Goal: Information Seeking & Learning: Learn about a topic

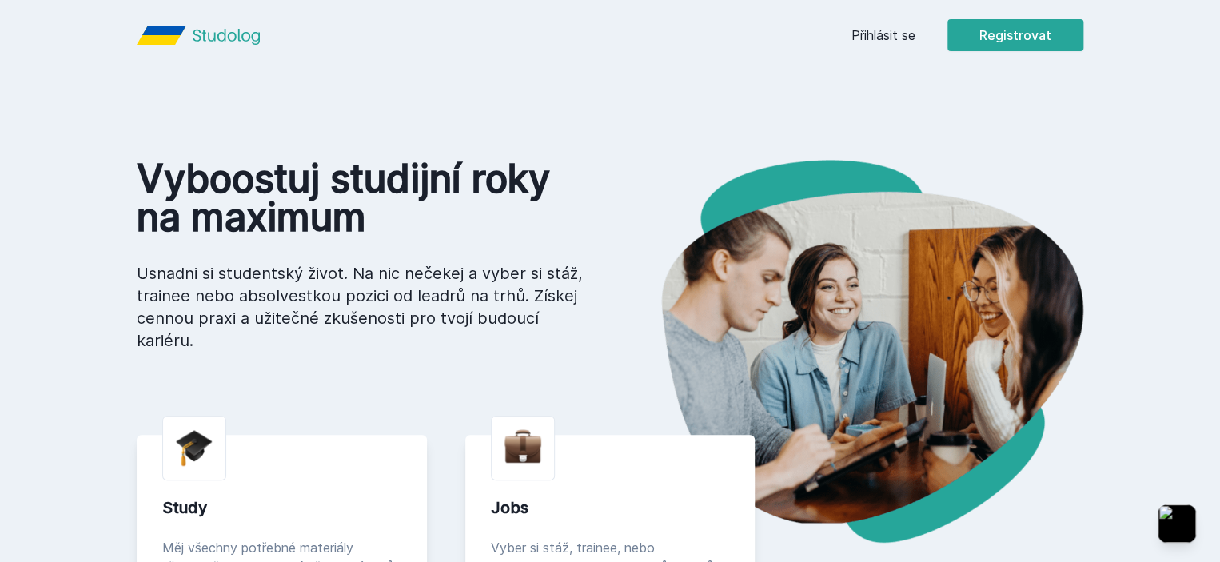
click at [968, 24] on div "Přihlásit se Registrovat" at bounding box center [968, 35] width 232 height 32
click at [916, 28] on link "Přihlásit se" at bounding box center [884, 35] width 64 height 19
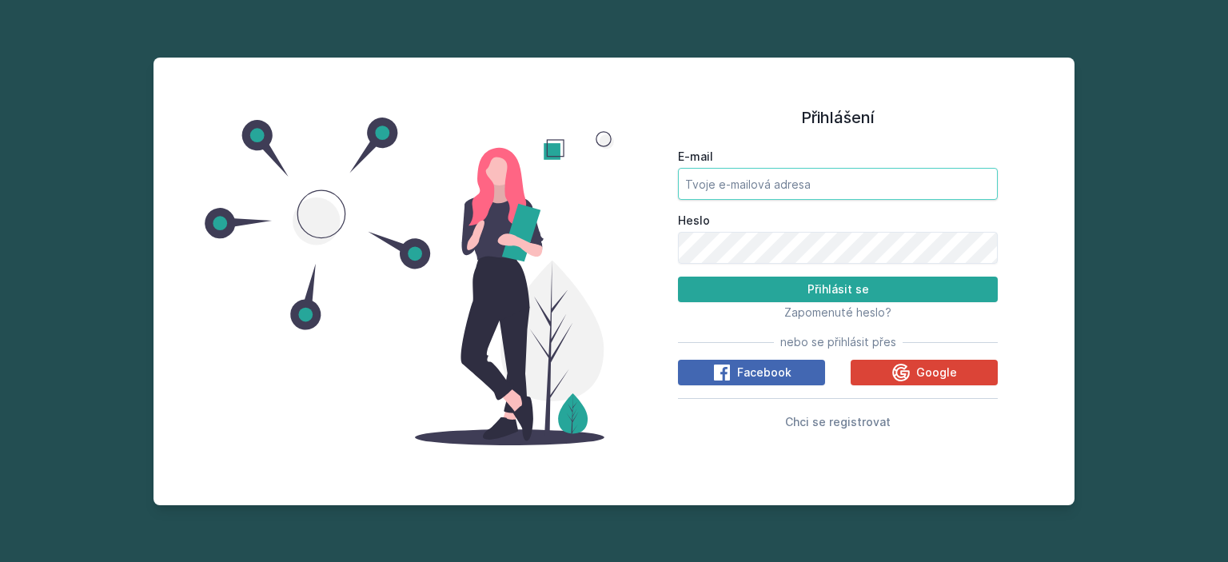
click at [832, 170] on input "E-mail" at bounding box center [838, 184] width 320 height 32
click at [678, 277] on button "Přihlásit se" at bounding box center [838, 290] width 320 height 26
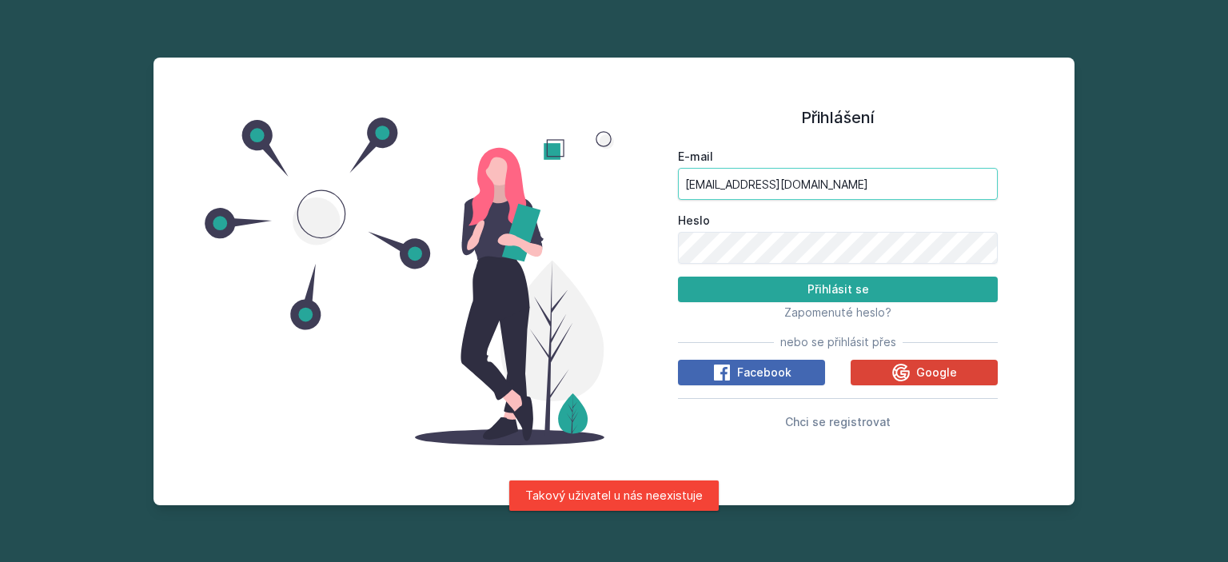
click at [731, 183] on input "[EMAIL_ADDRESS][DOMAIN_NAME]" at bounding box center [838, 184] width 320 height 32
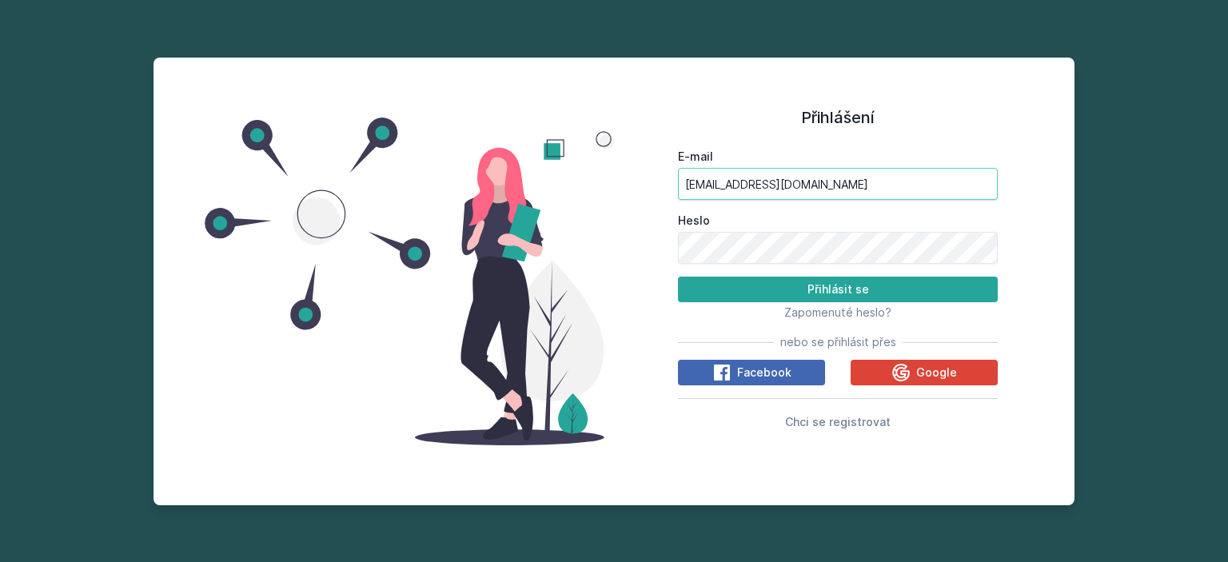
type input "[EMAIL_ADDRESS][DOMAIN_NAME]"
click at [678, 277] on button "Přihlásit se" at bounding box center [838, 290] width 320 height 26
click at [731, 183] on input "[EMAIL_ADDRESS][DOMAIN_NAME]" at bounding box center [838, 184] width 320 height 32
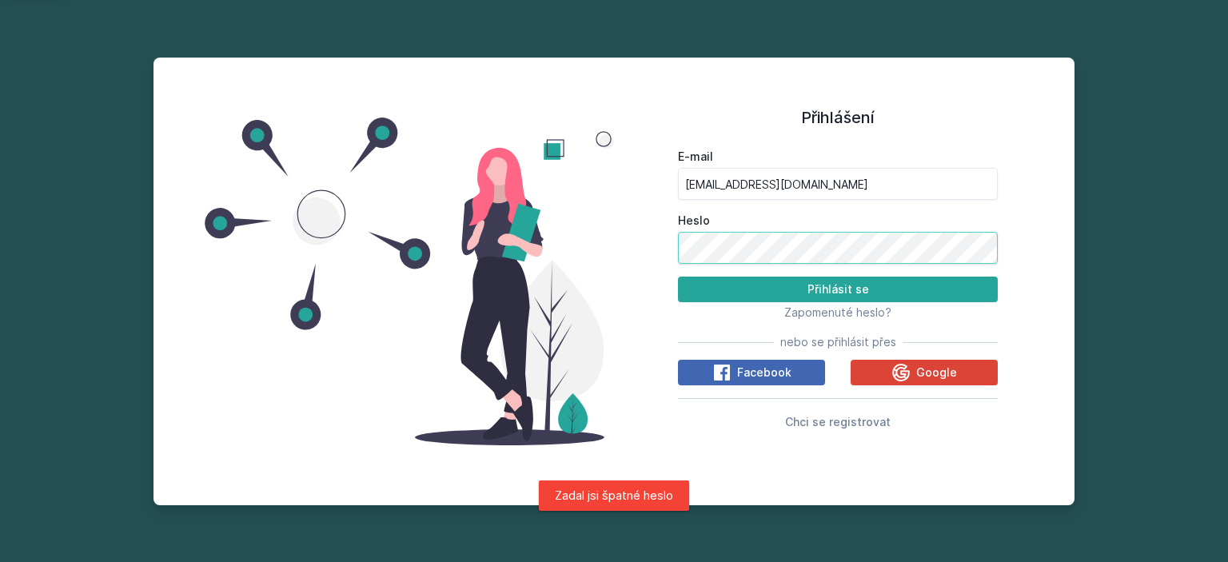
click at [678, 277] on button "Přihlásit se" at bounding box center [838, 290] width 320 height 26
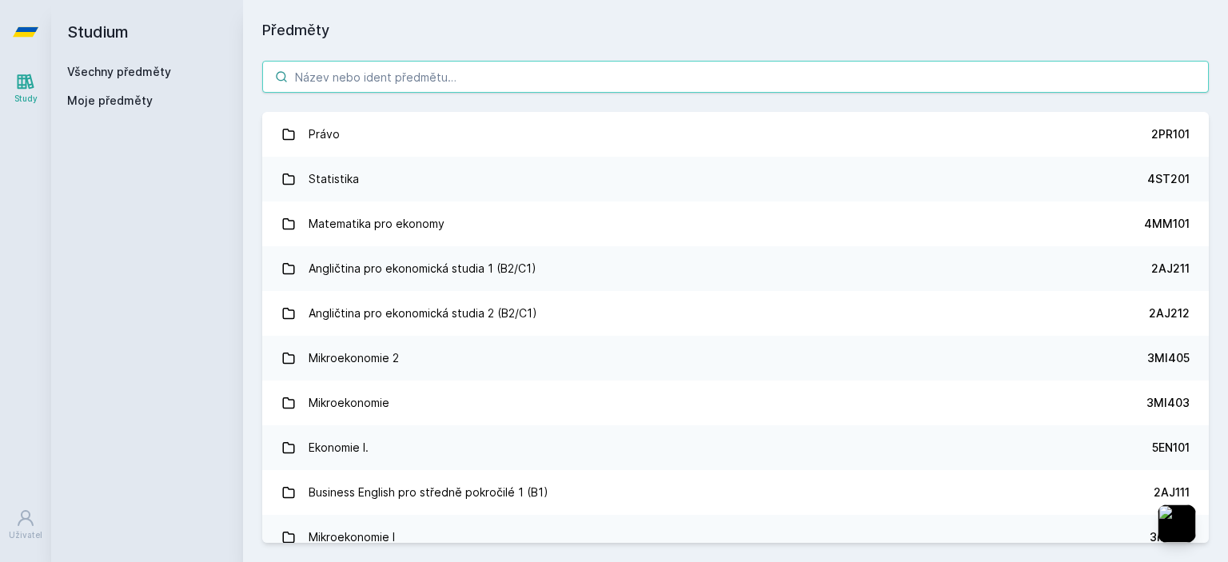
click at [493, 76] on input "search" at bounding box center [735, 77] width 947 height 32
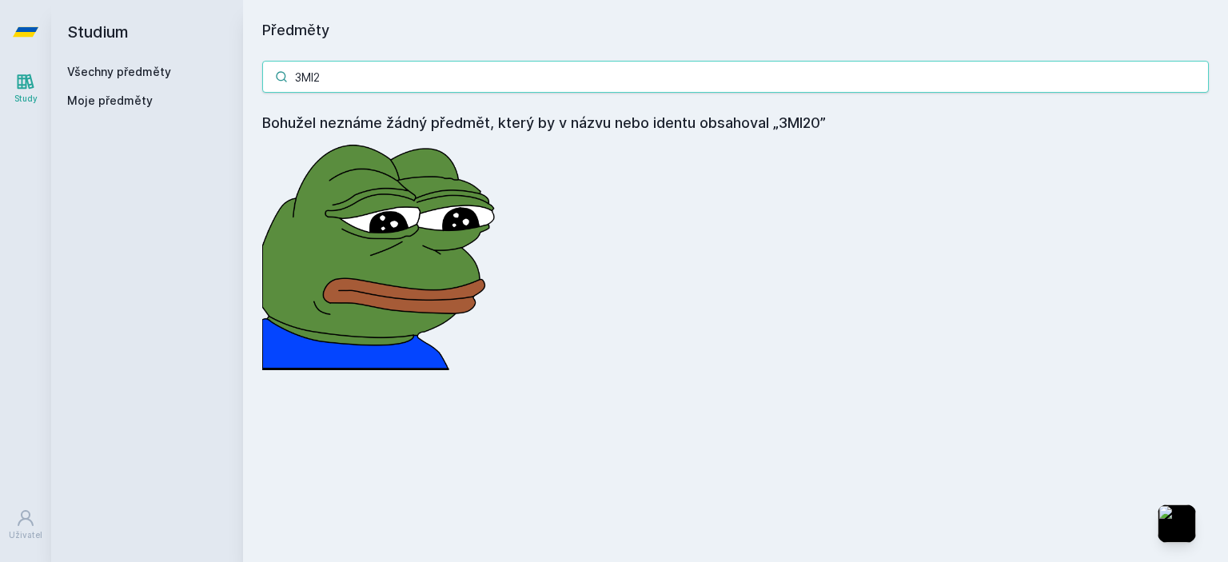
type input "3MI"
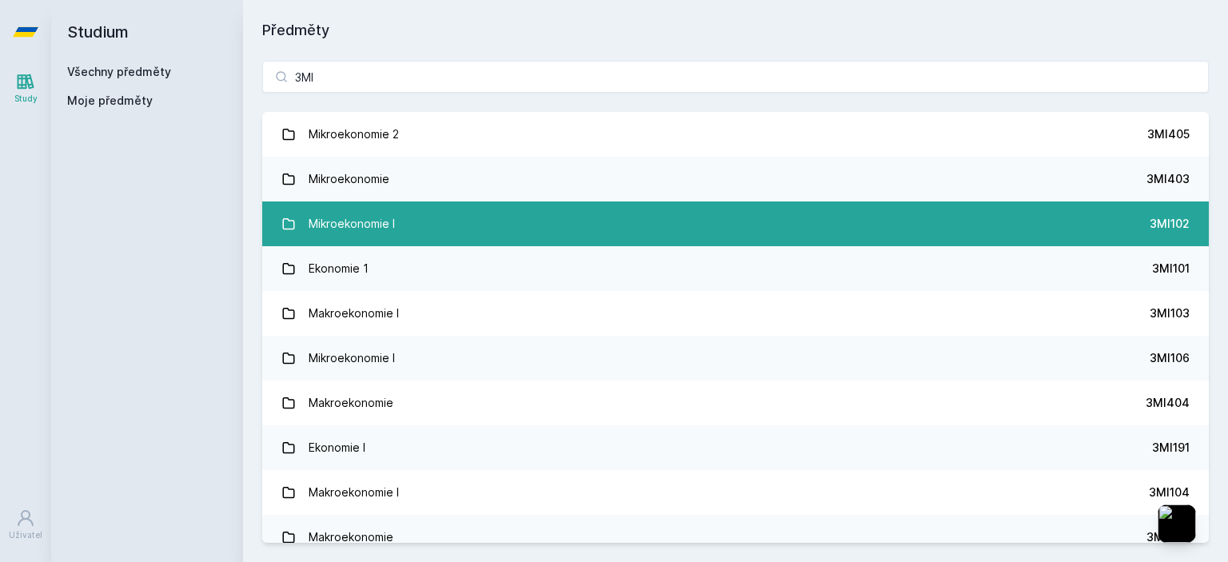
click at [864, 230] on link "Mikroekonomie I 3MI102" at bounding box center [735, 224] width 947 height 45
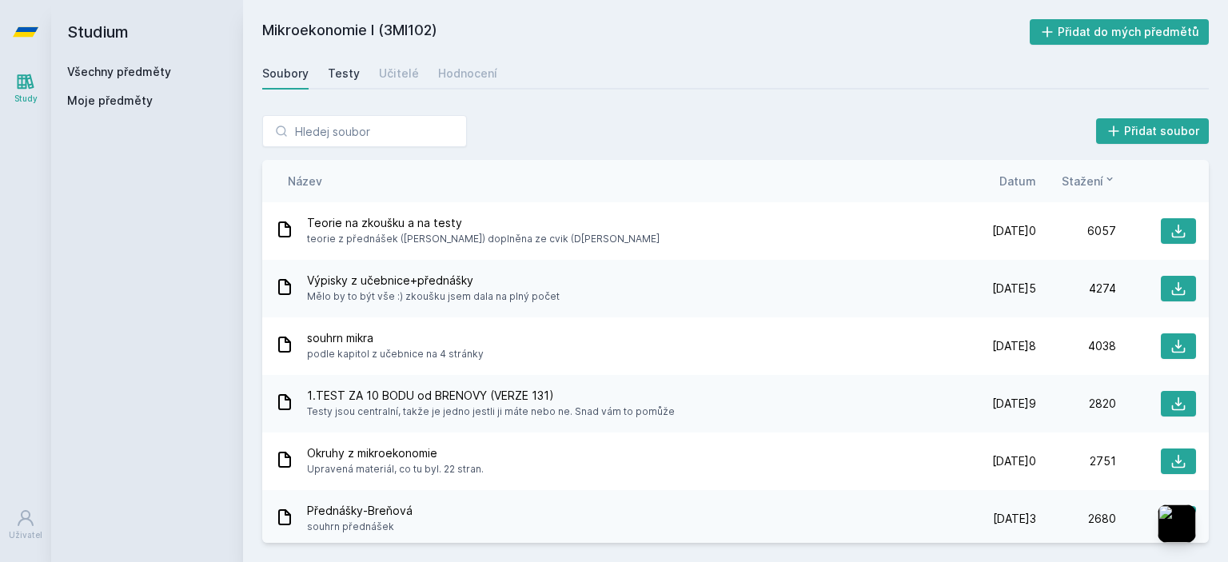
click at [332, 80] on div "Testy" at bounding box center [344, 74] width 32 height 16
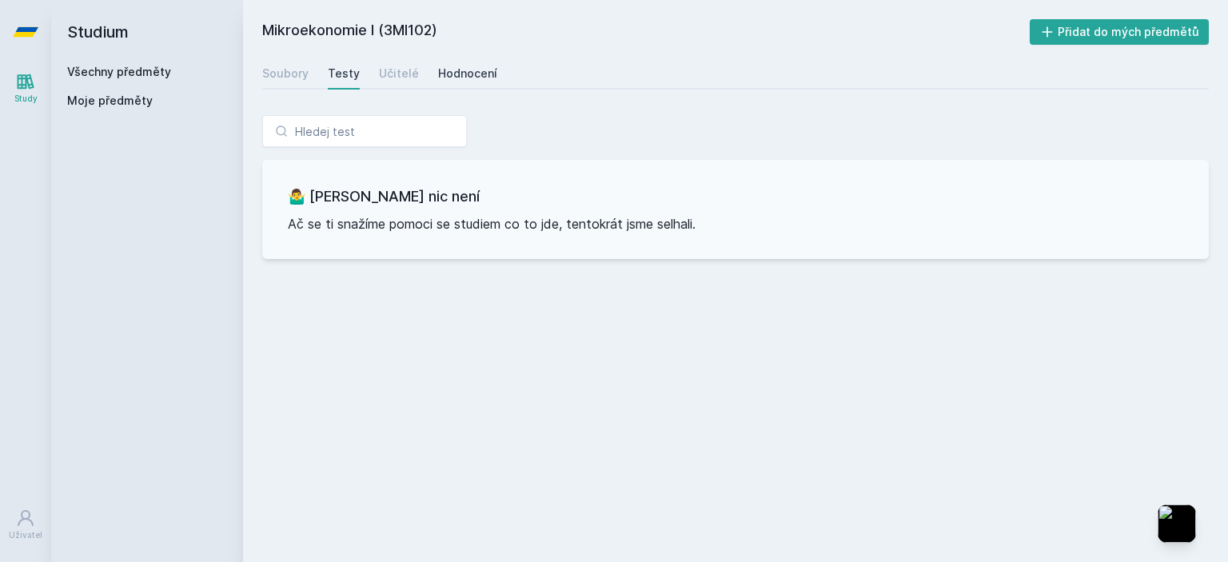
click at [438, 70] on div "Hodnocení" at bounding box center [467, 74] width 59 height 16
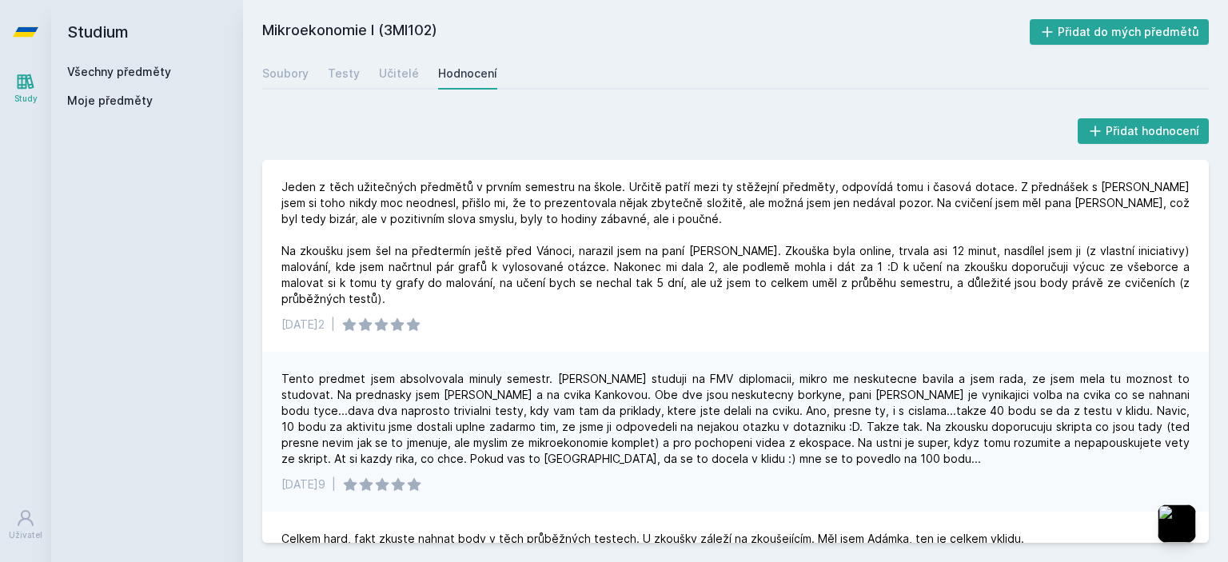
click at [253, 154] on div "Přidat hodnocení [DATE]2 | Tento predmet jsem absolvovala minuly semestr. [PERS…" at bounding box center [735, 329] width 985 height 466
click at [121, 70] on link "Všechny předměty" at bounding box center [119, 72] width 104 height 14
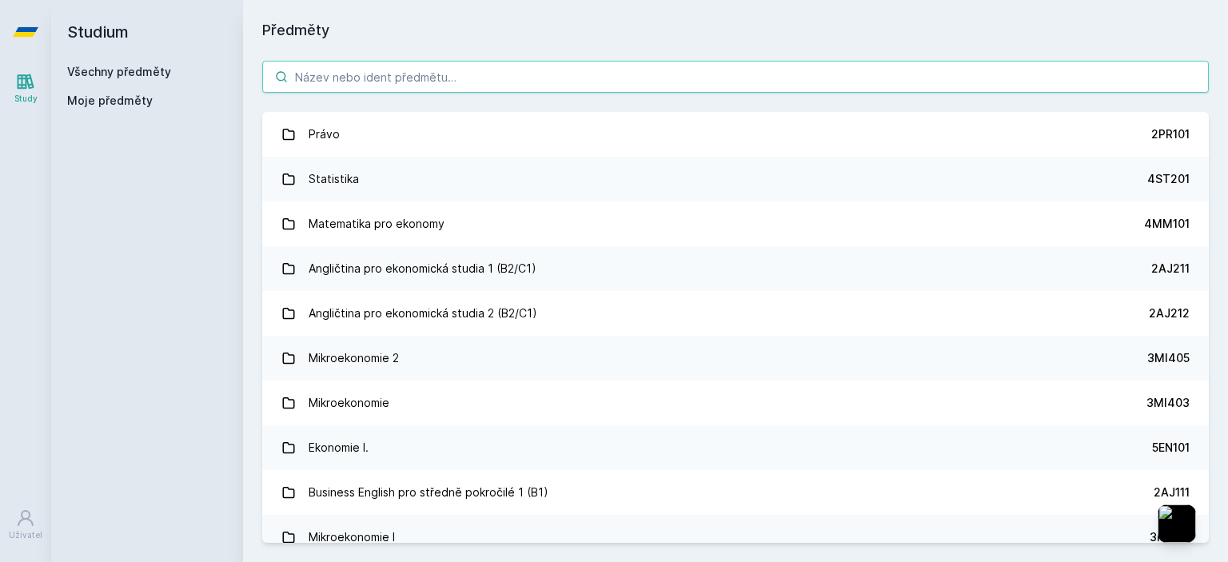
click at [345, 70] on input "search" at bounding box center [735, 77] width 947 height 32
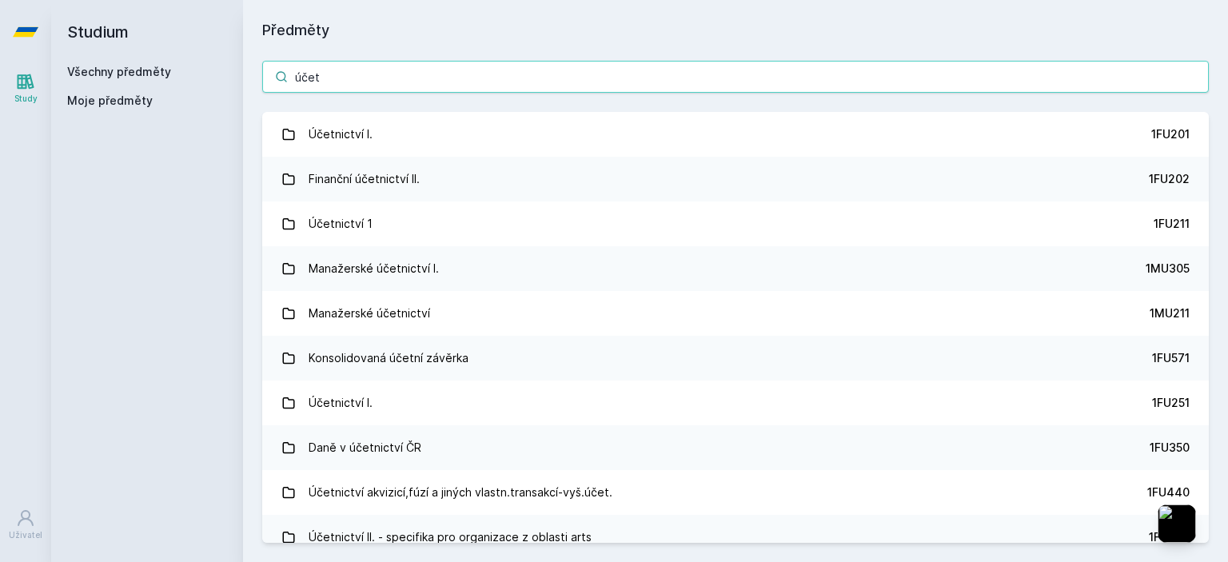
type input "účet"
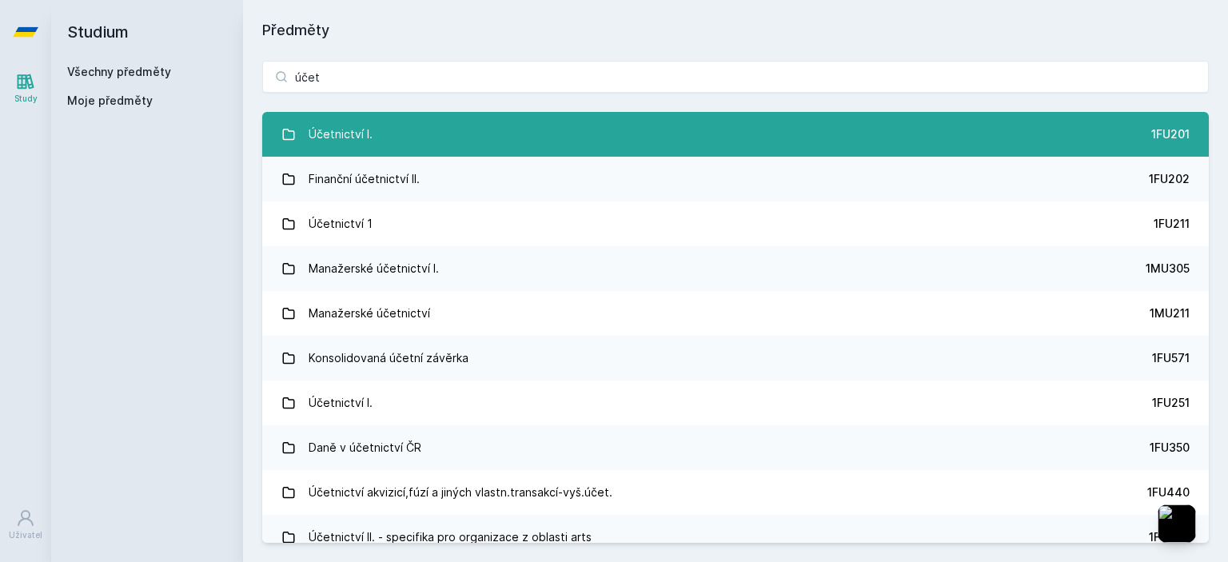
click at [946, 127] on link "Účetnictví I. 1FU201" at bounding box center [735, 134] width 947 height 45
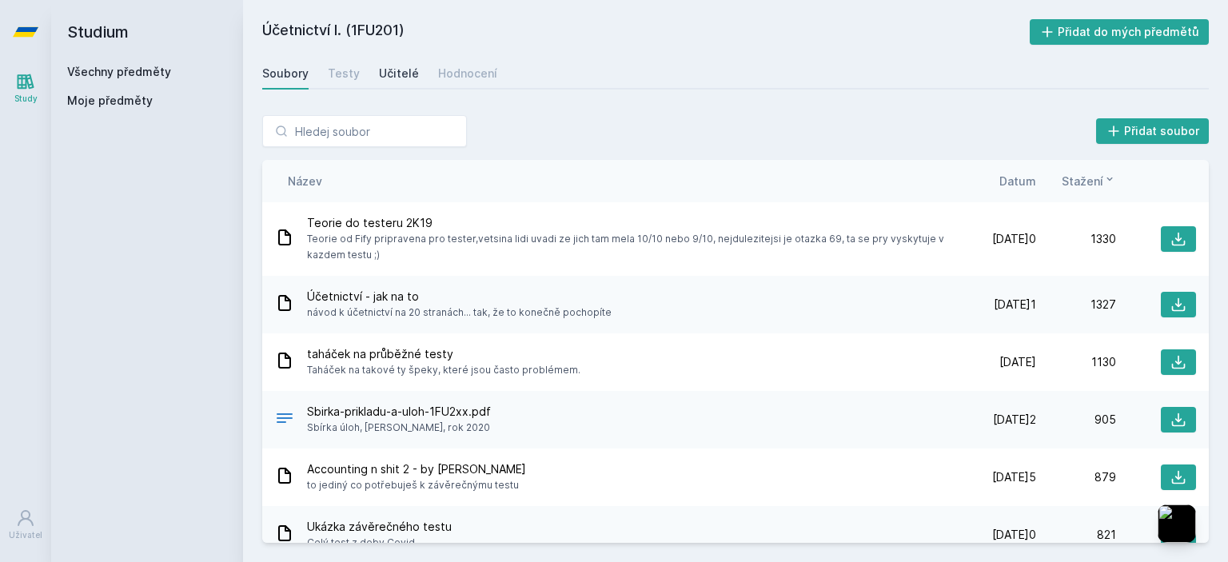
click at [399, 68] on div "Učitelé" at bounding box center [399, 74] width 40 height 16
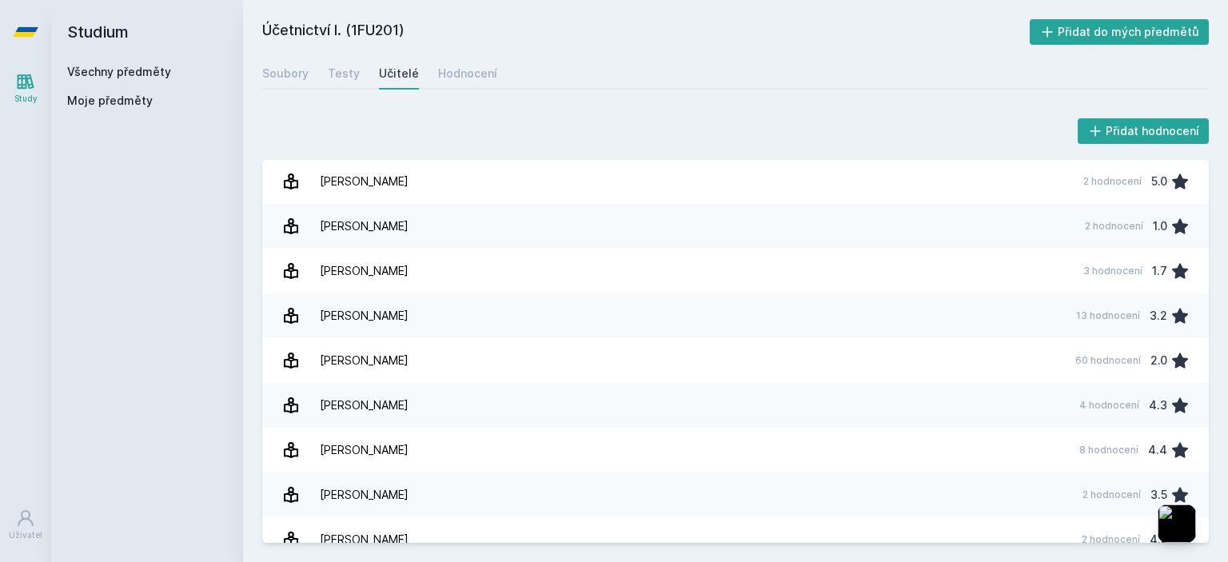
scroll to position [544, 0]
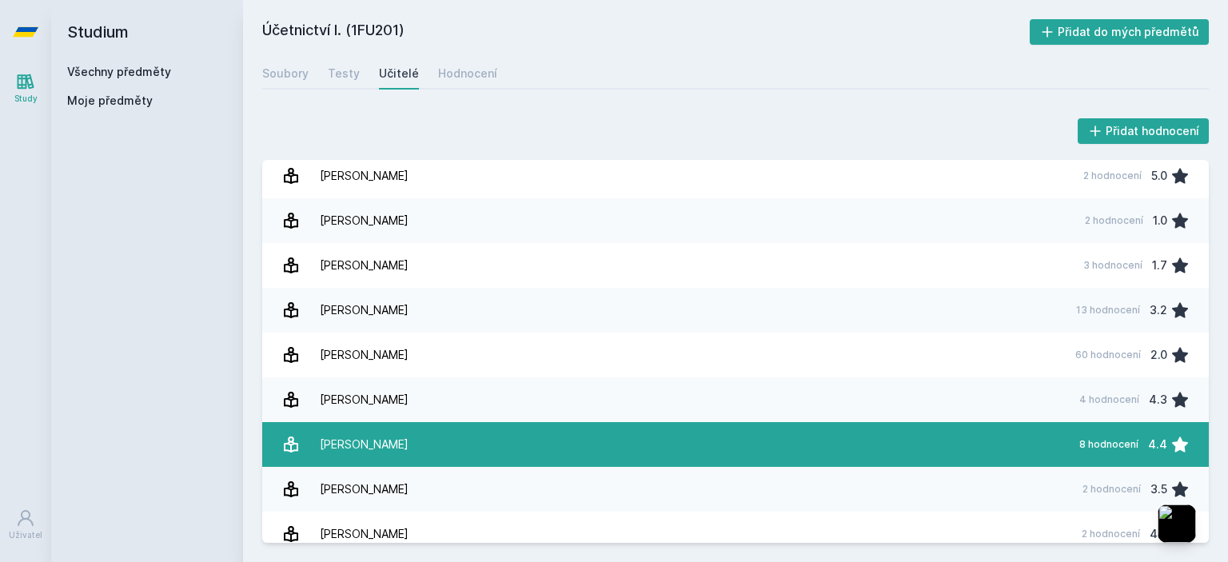
click at [390, 437] on link "[PERSON_NAME] 8 hodnocení 4.4" at bounding box center [735, 444] width 947 height 45
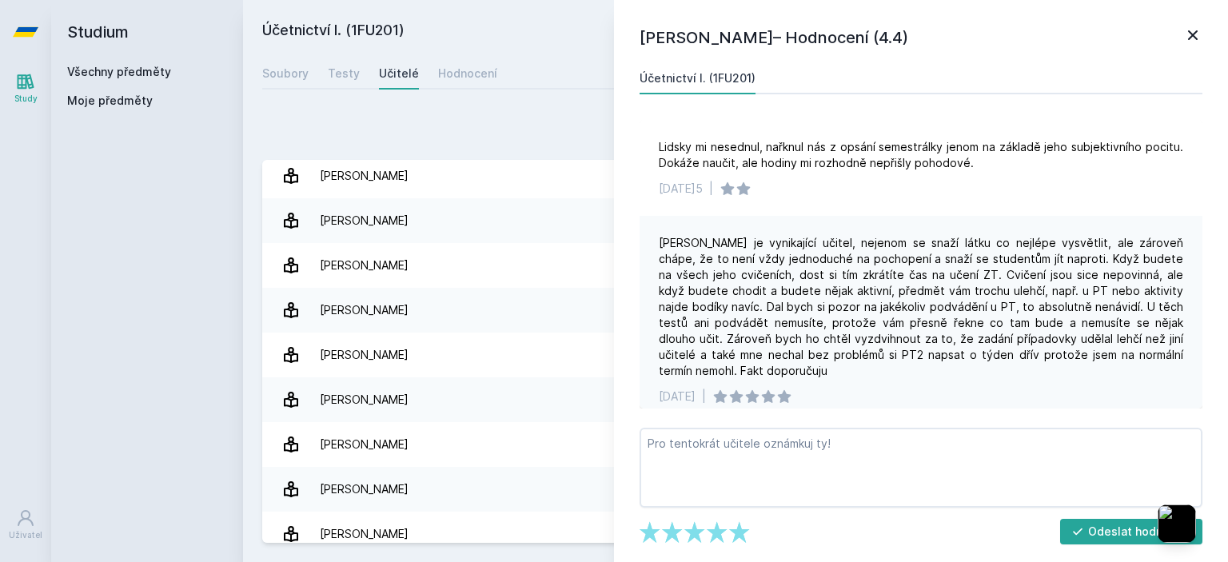
click at [1196, 38] on icon at bounding box center [1193, 35] width 10 height 10
